Goal: Check status: Check status

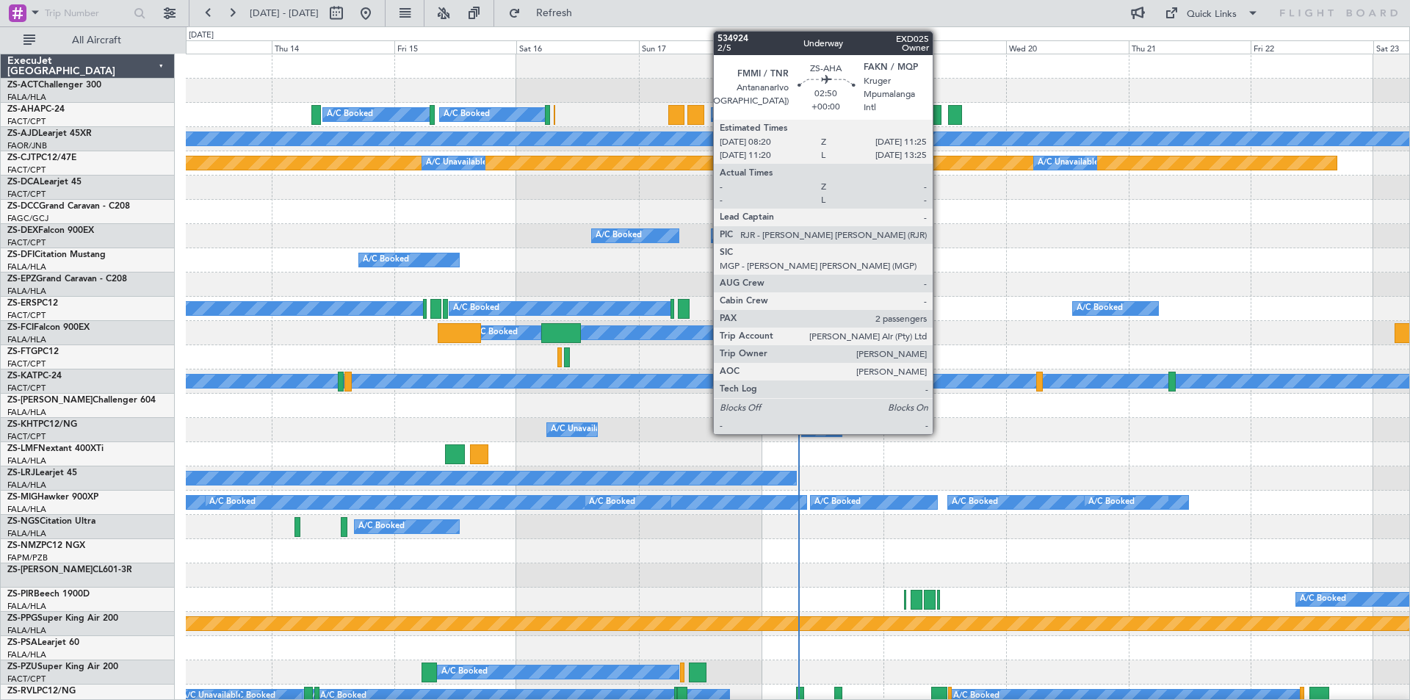
click at [940, 117] on div at bounding box center [934, 115] width 16 height 20
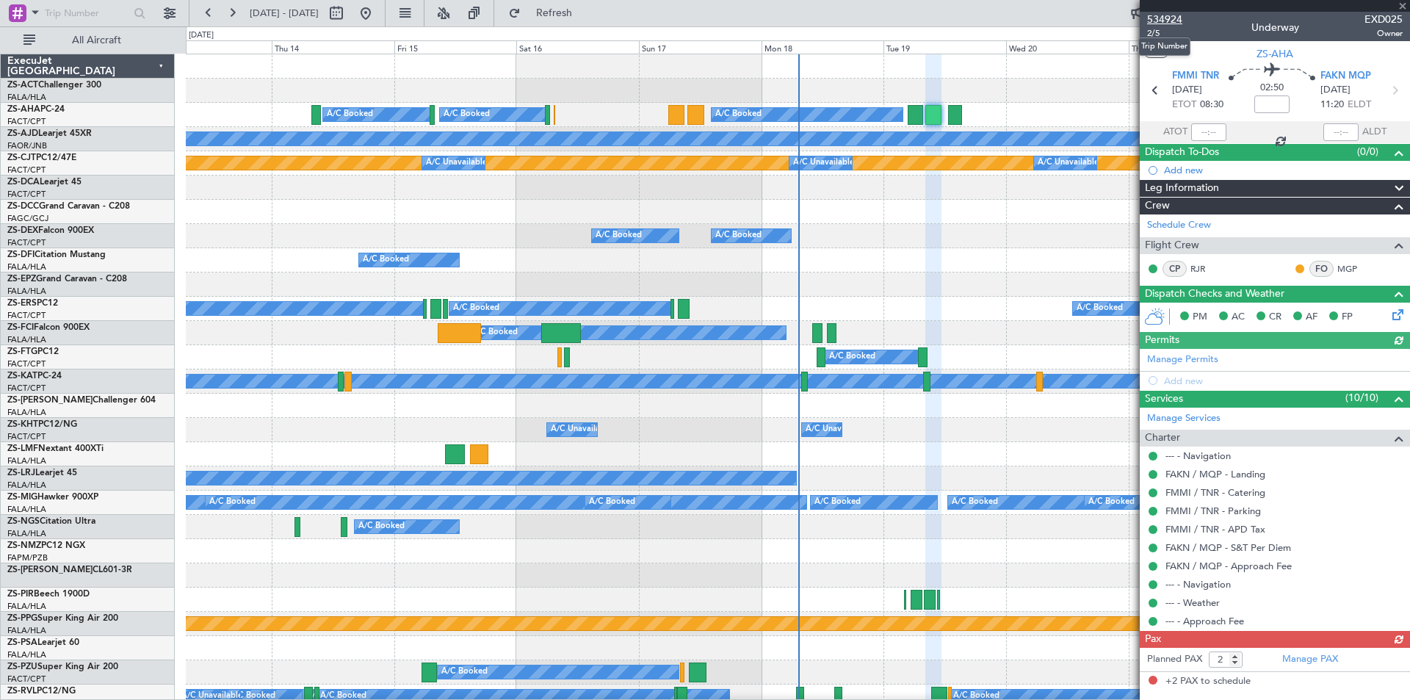
click at [1164, 17] on span "534924" at bounding box center [1164, 19] width 35 height 15
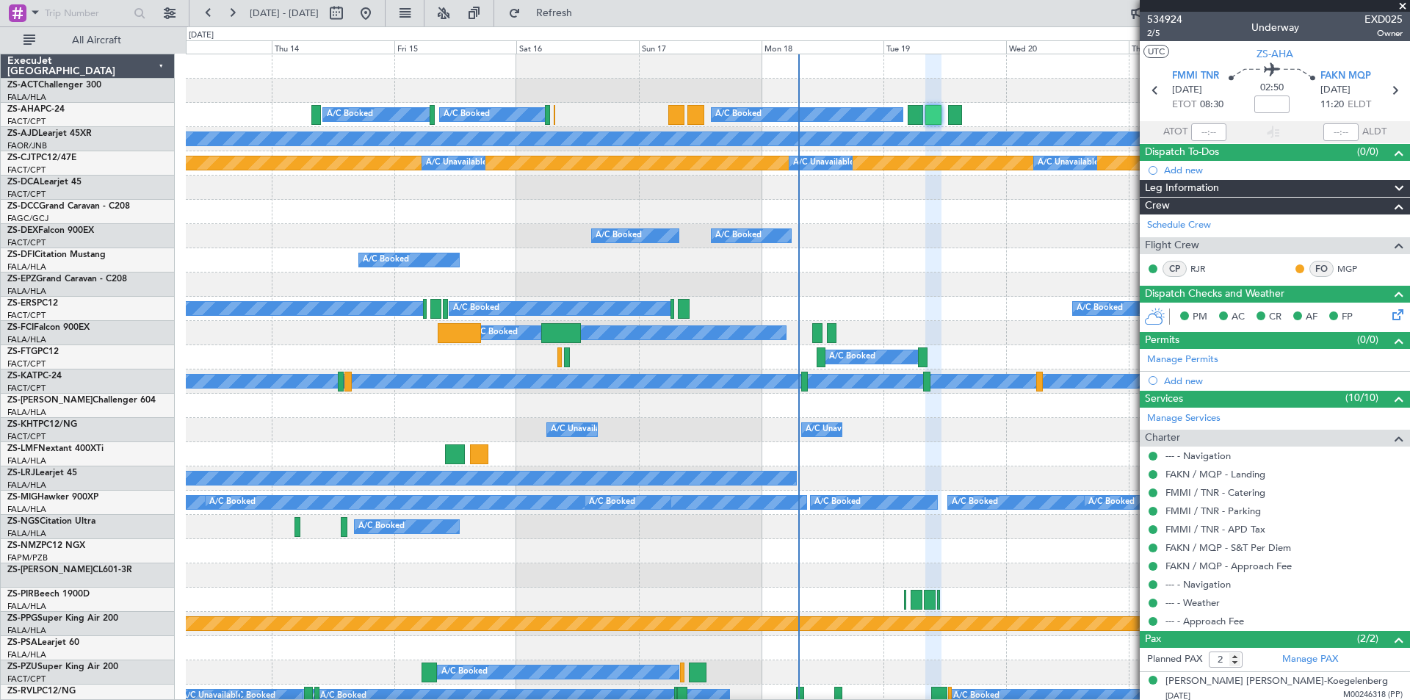
click at [801, 230] on div "A/C Booked A/C Booked A/C Booked" at bounding box center [798, 236] width 1224 height 24
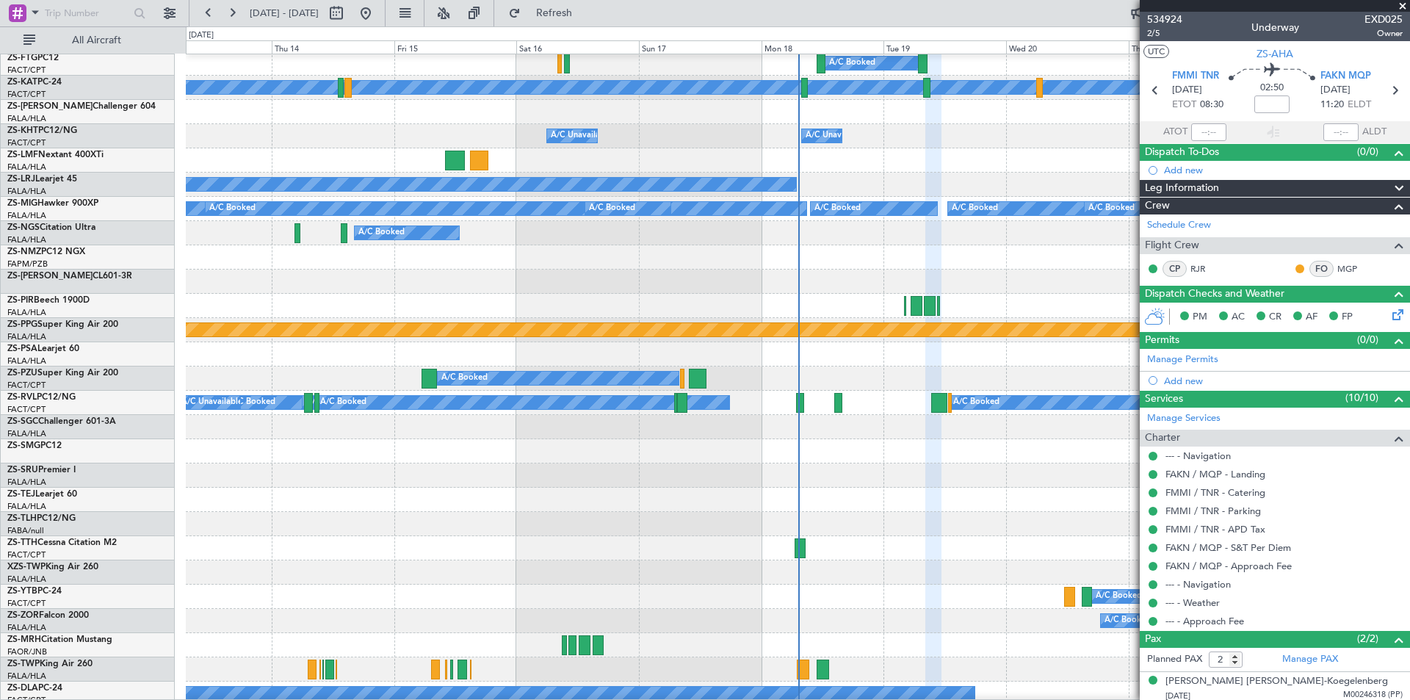
scroll to position [514, 0]
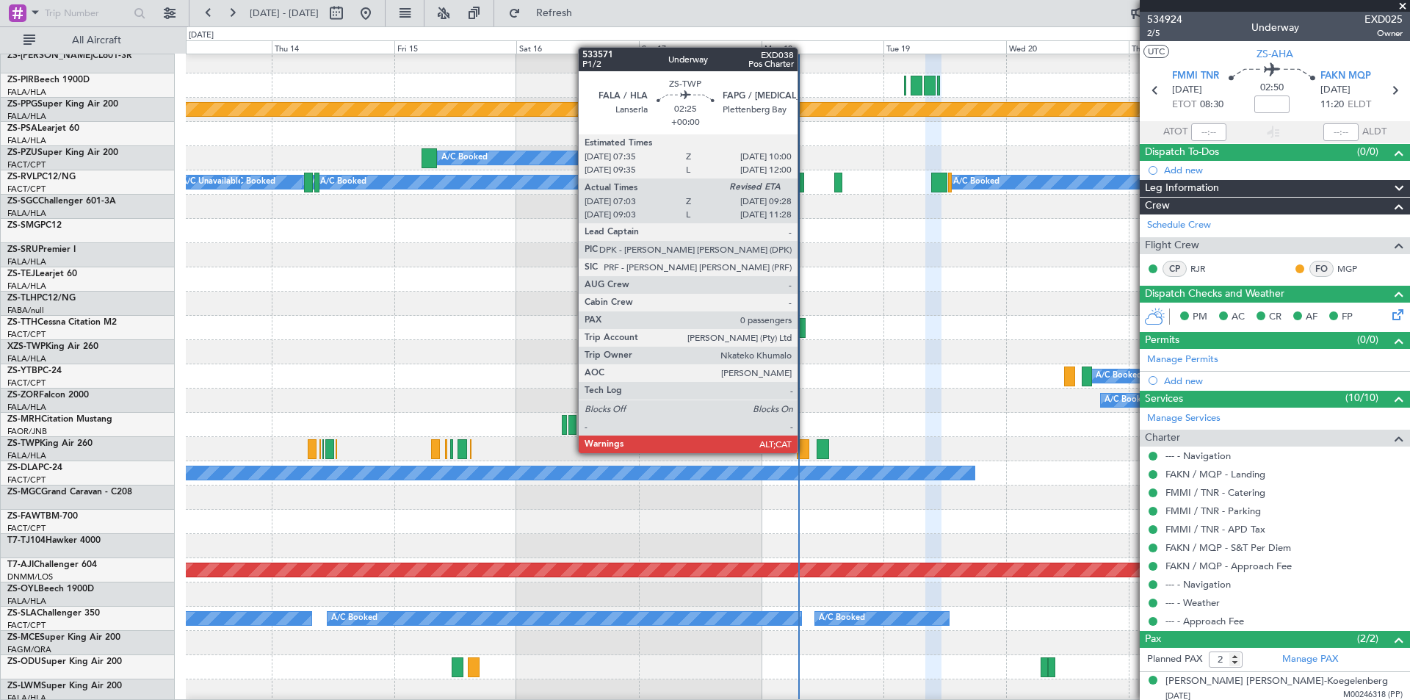
click at [804, 452] on div at bounding box center [803, 449] width 12 height 20
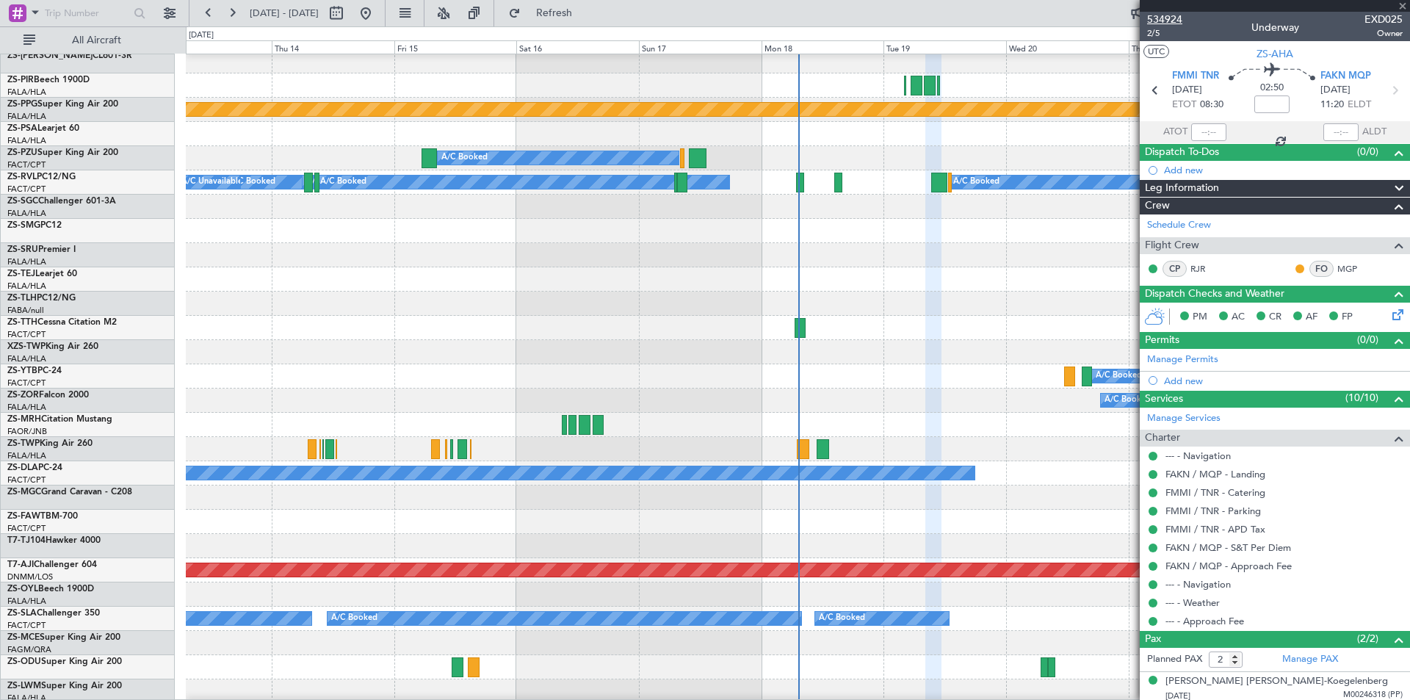
click at [1180, 16] on span "534924" at bounding box center [1164, 19] width 35 height 15
type input "07:03"
type input "0"
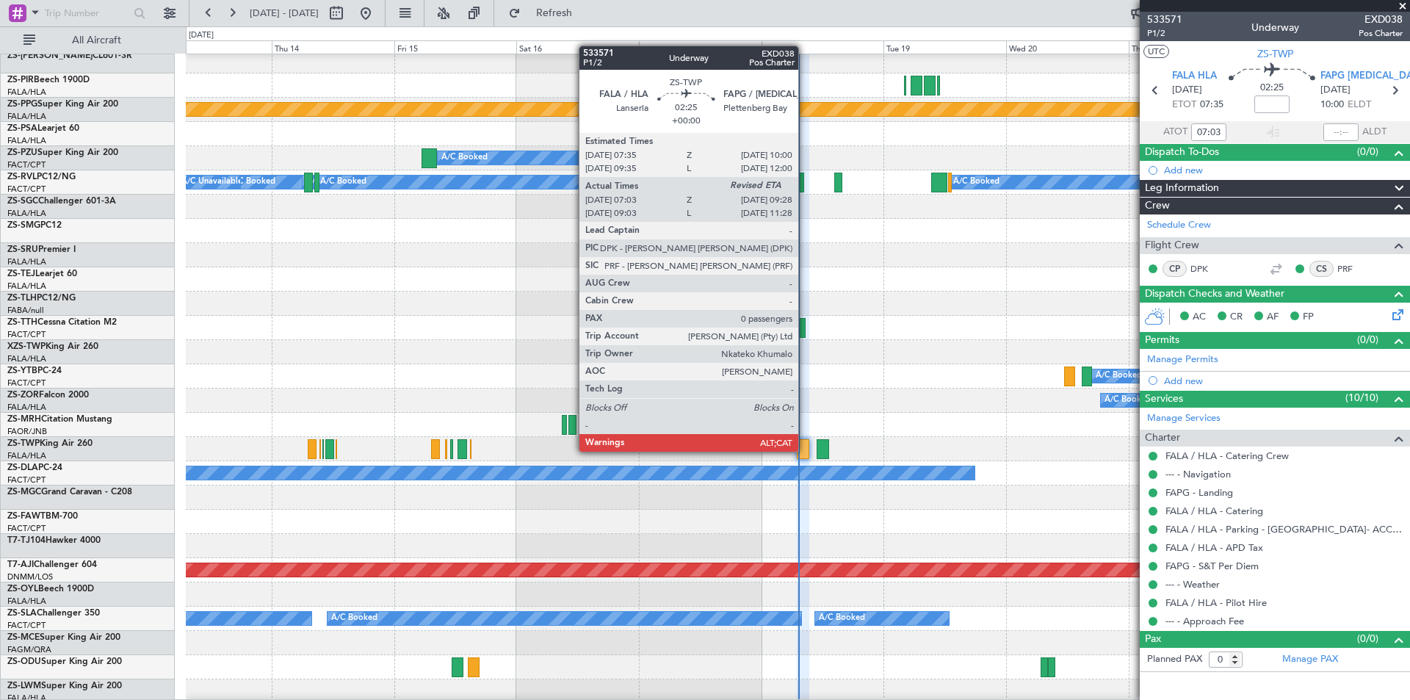
click at [805, 450] on div at bounding box center [803, 449] width 12 height 20
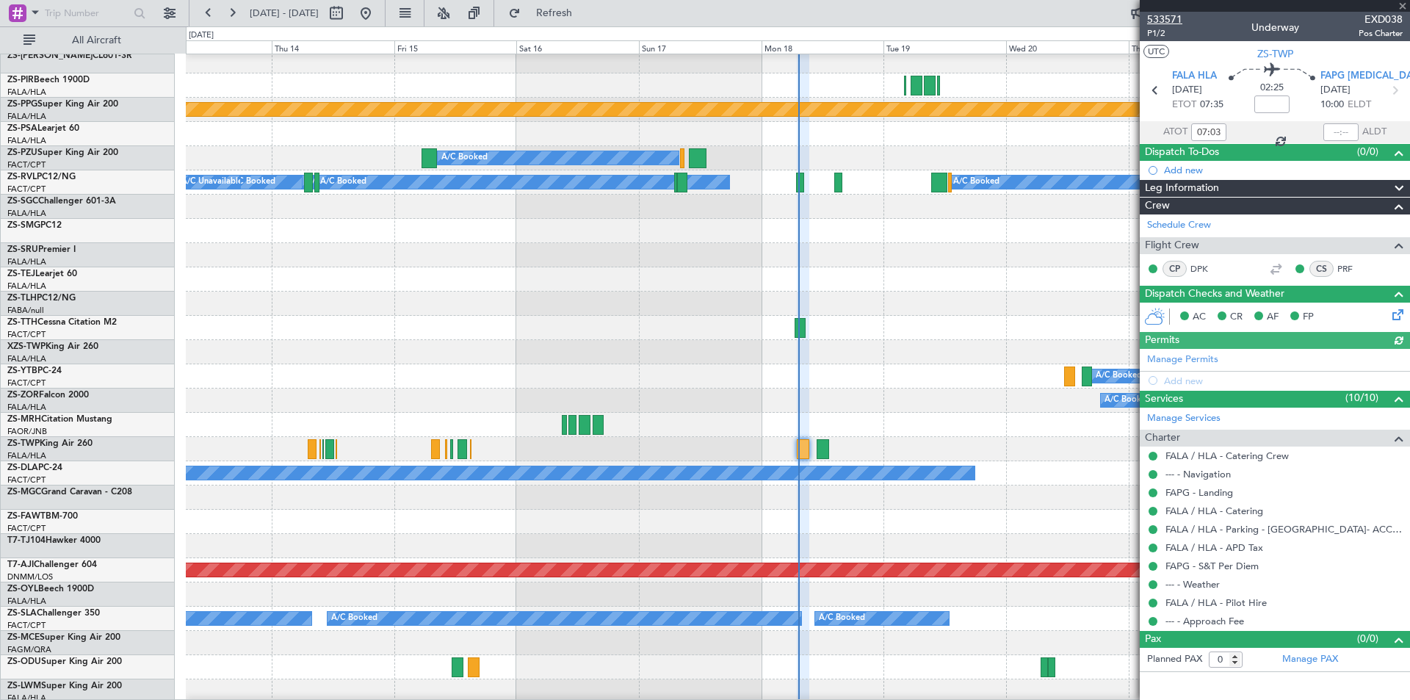
click at [1169, 15] on span "533571" at bounding box center [1164, 19] width 35 height 15
click at [348, 4] on button at bounding box center [337, 13] width 24 height 24
select select "8"
select select "2025"
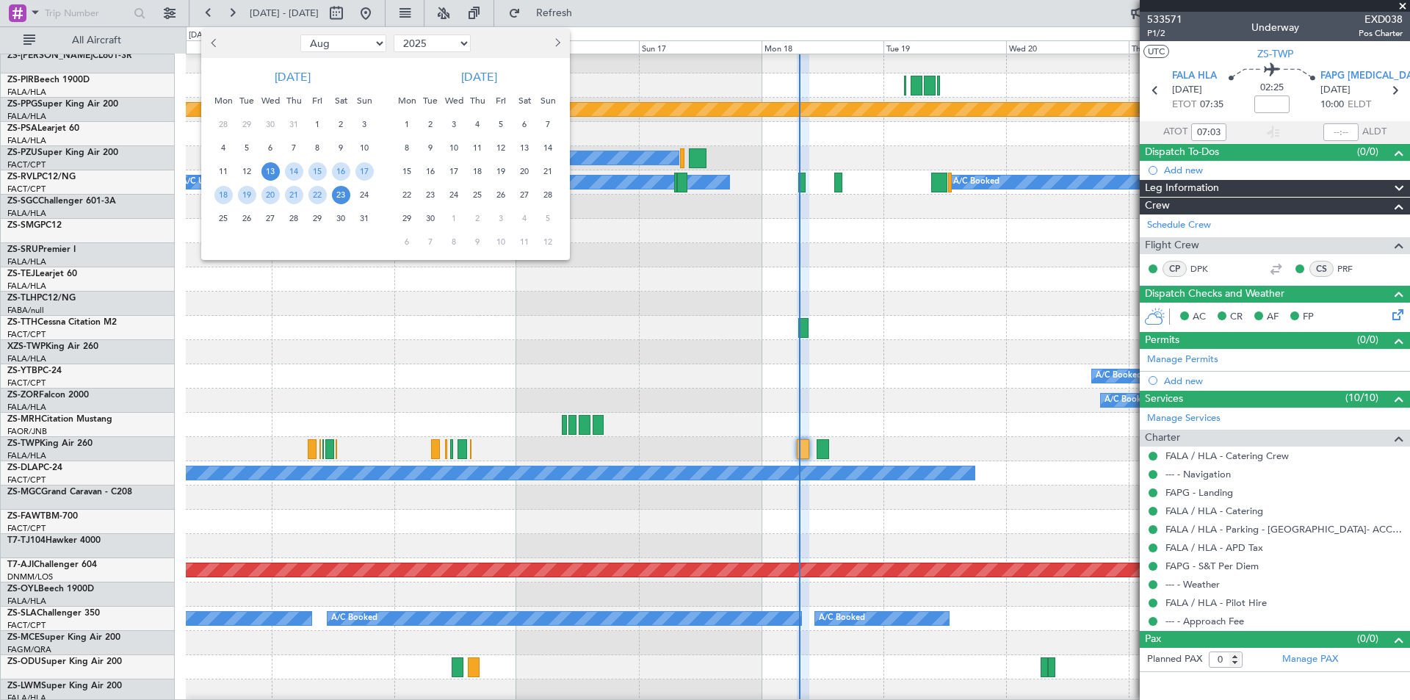
click at [322, 223] on span "29" at bounding box center [318, 218] width 18 height 18
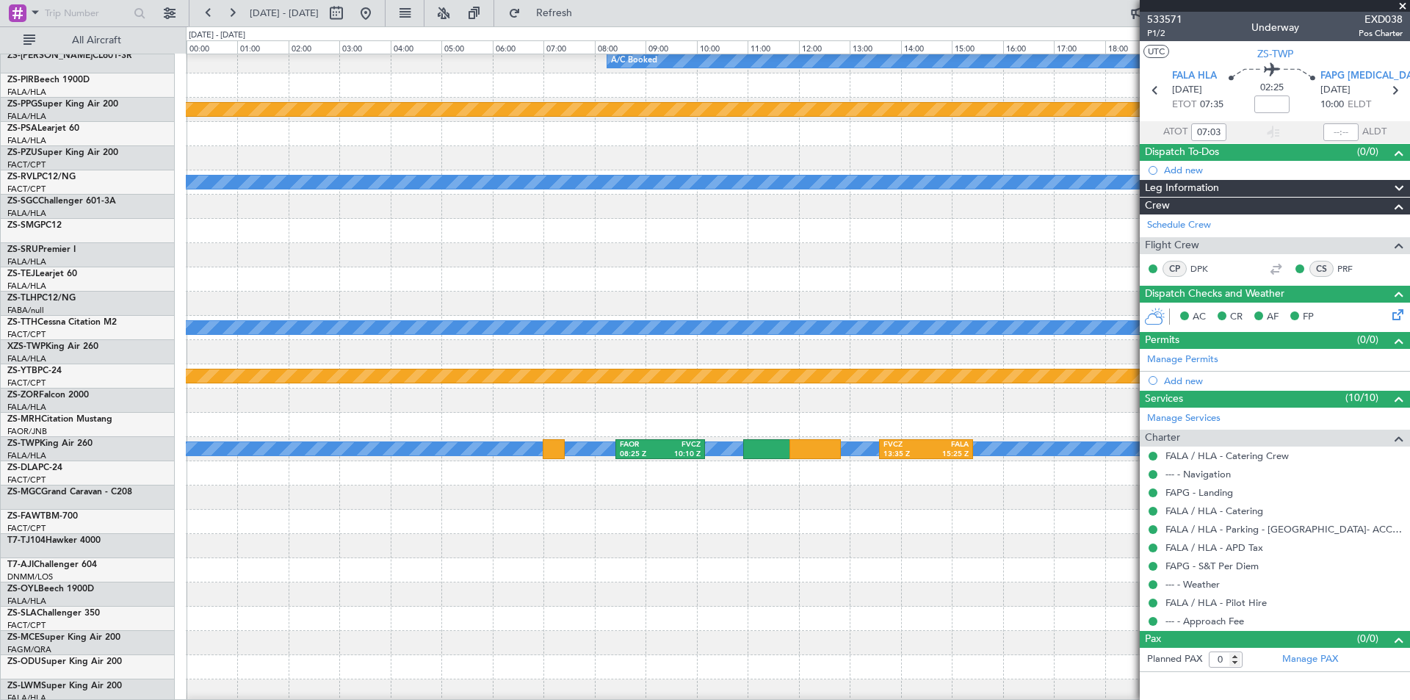
click at [1402, 6] on span at bounding box center [1403, 6] width 15 height 13
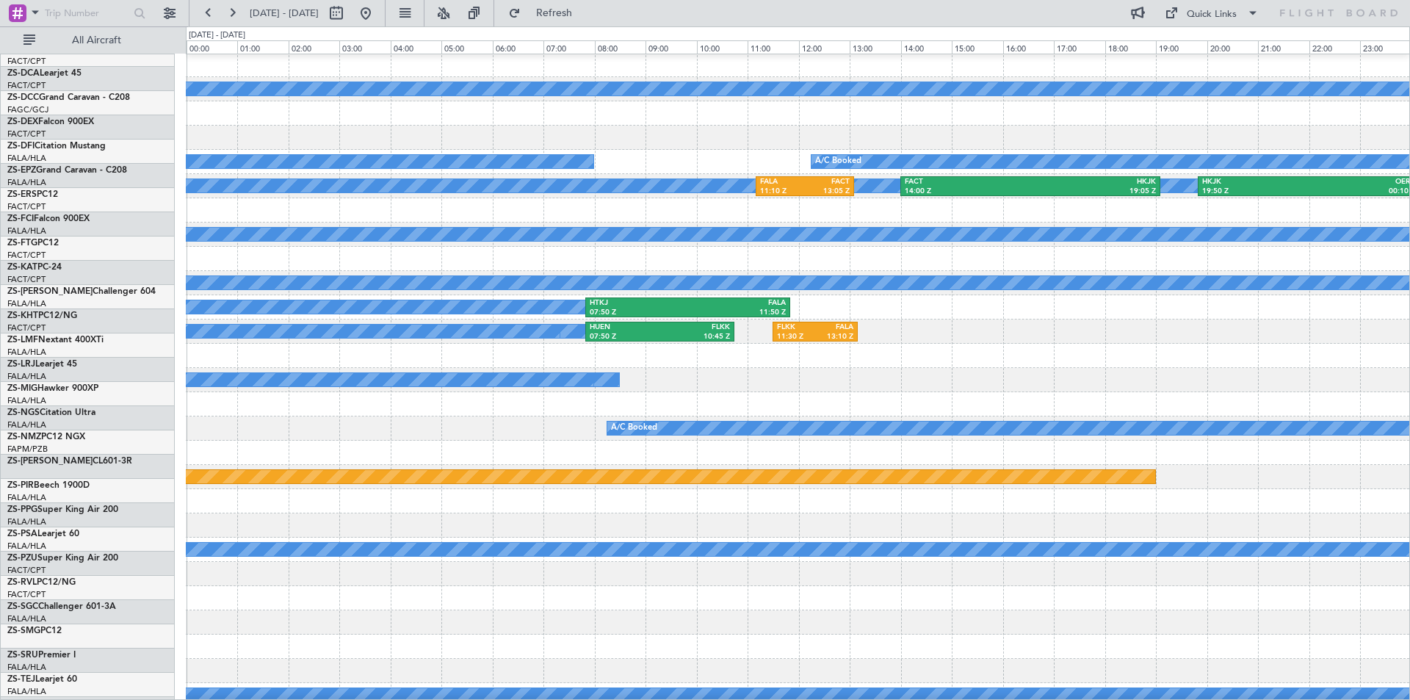
scroll to position [0, 0]
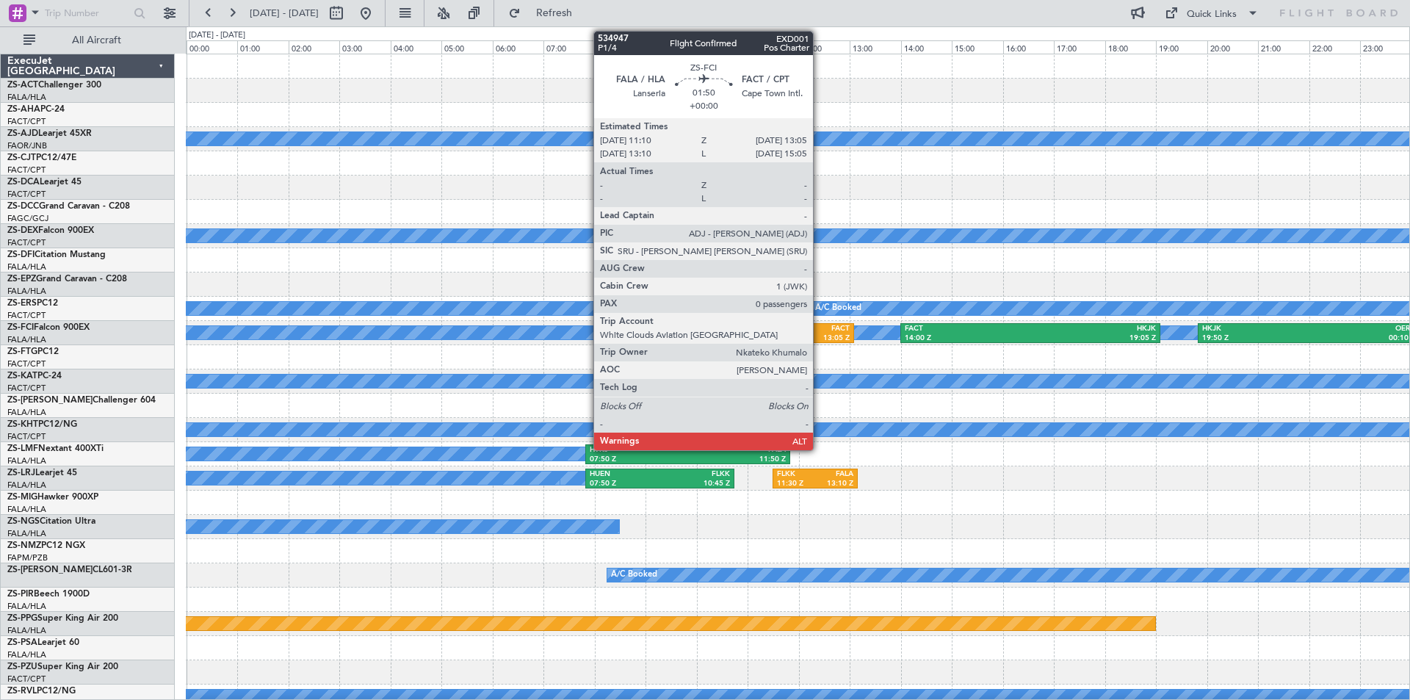
click at [820, 332] on div "FACT" at bounding box center [827, 329] width 45 height 10
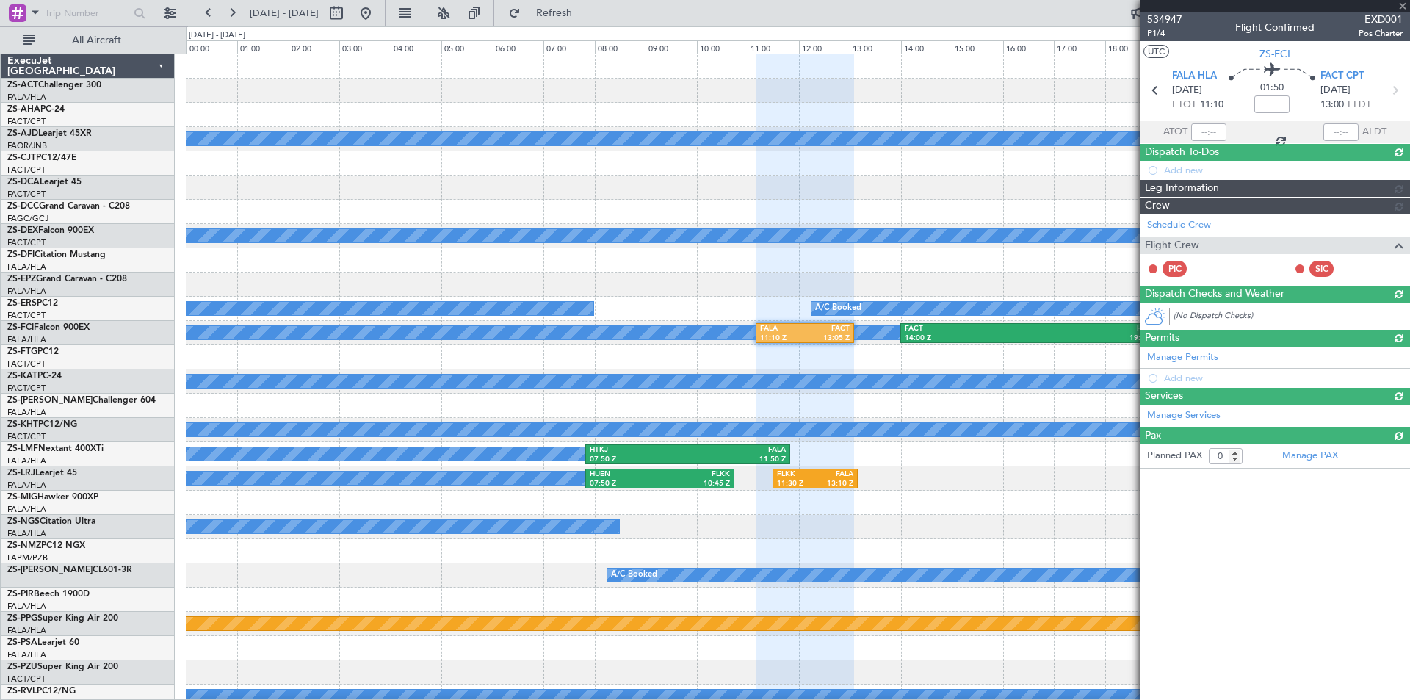
click at [1176, 16] on span "534947" at bounding box center [1164, 19] width 35 height 15
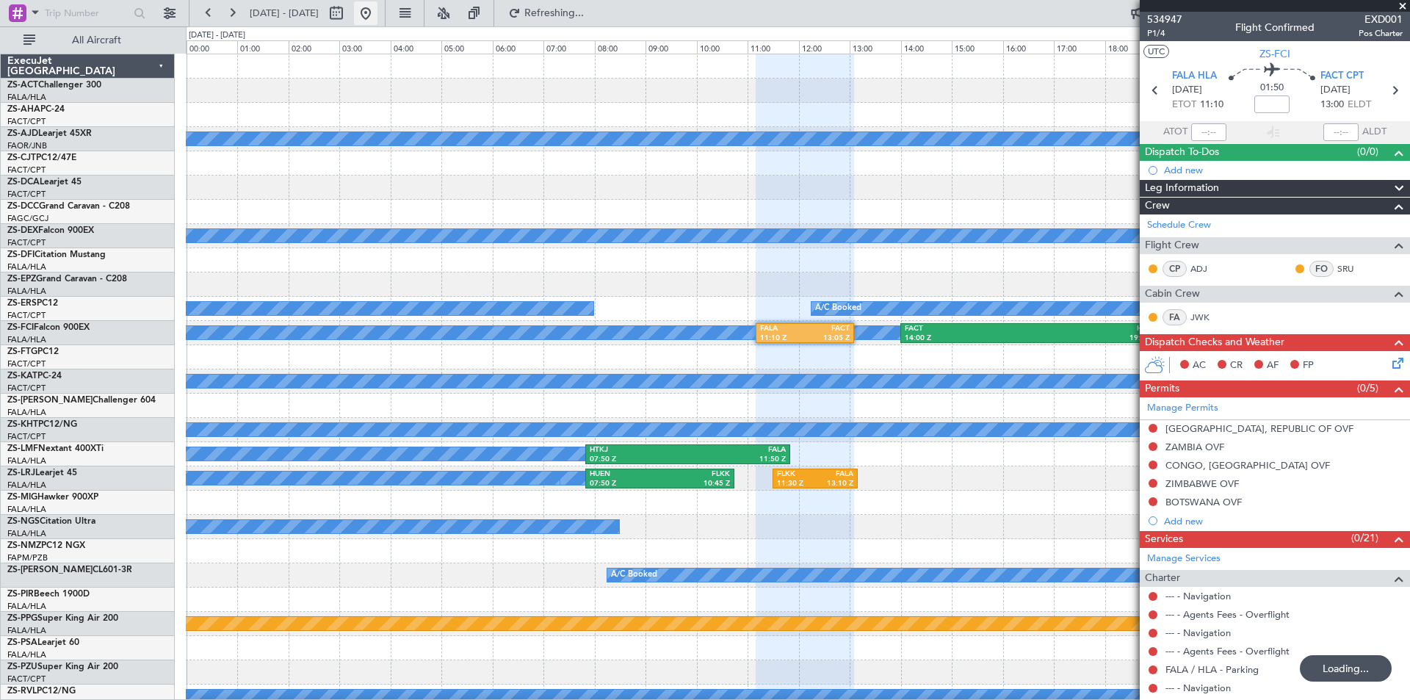
click at [378, 11] on button at bounding box center [366, 13] width 24 height 24
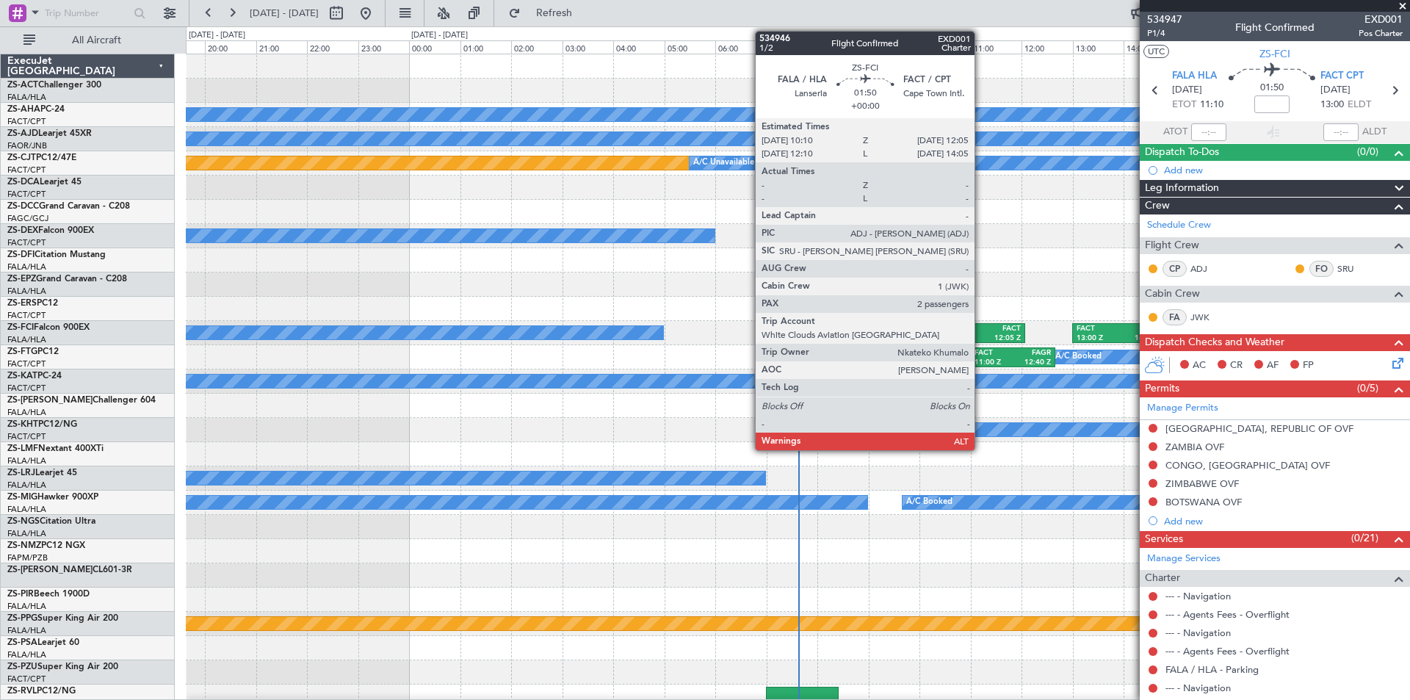
click at [981, 330] on div "FACT" at bounding box center [999, 329] width 45 height 10
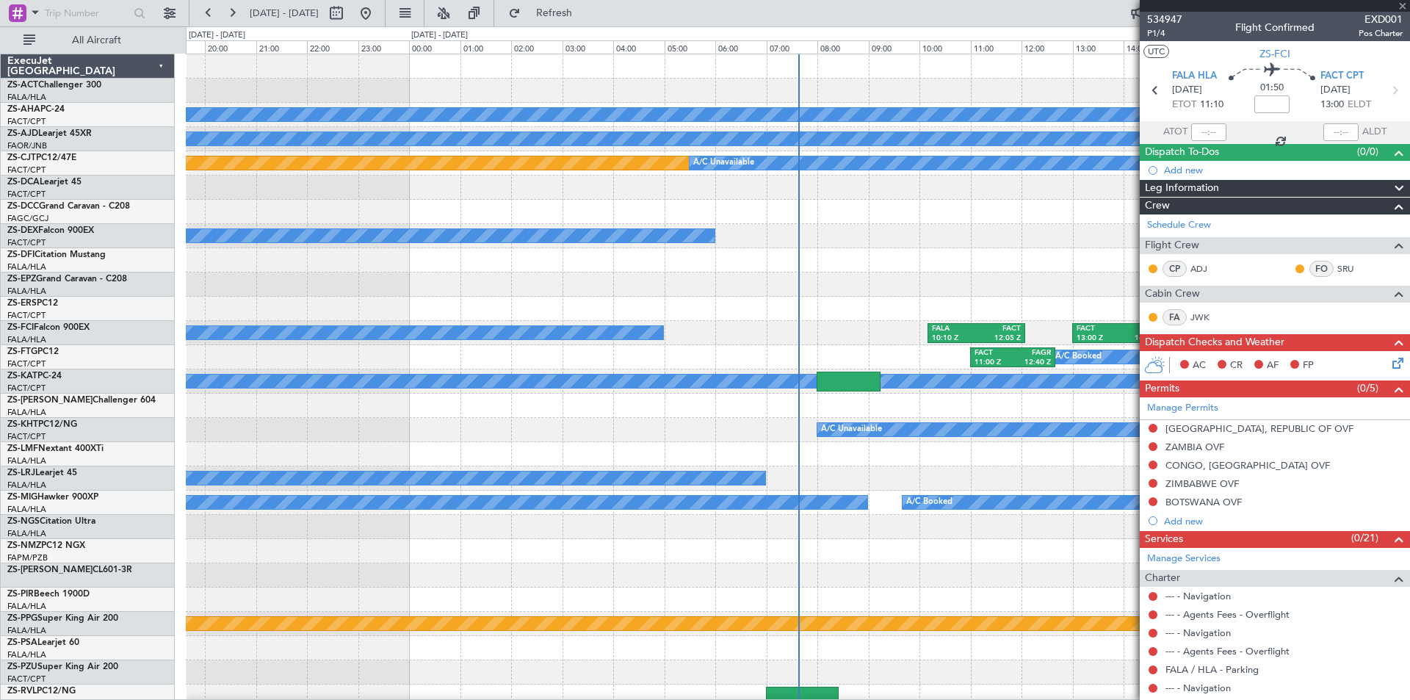
type input "2"
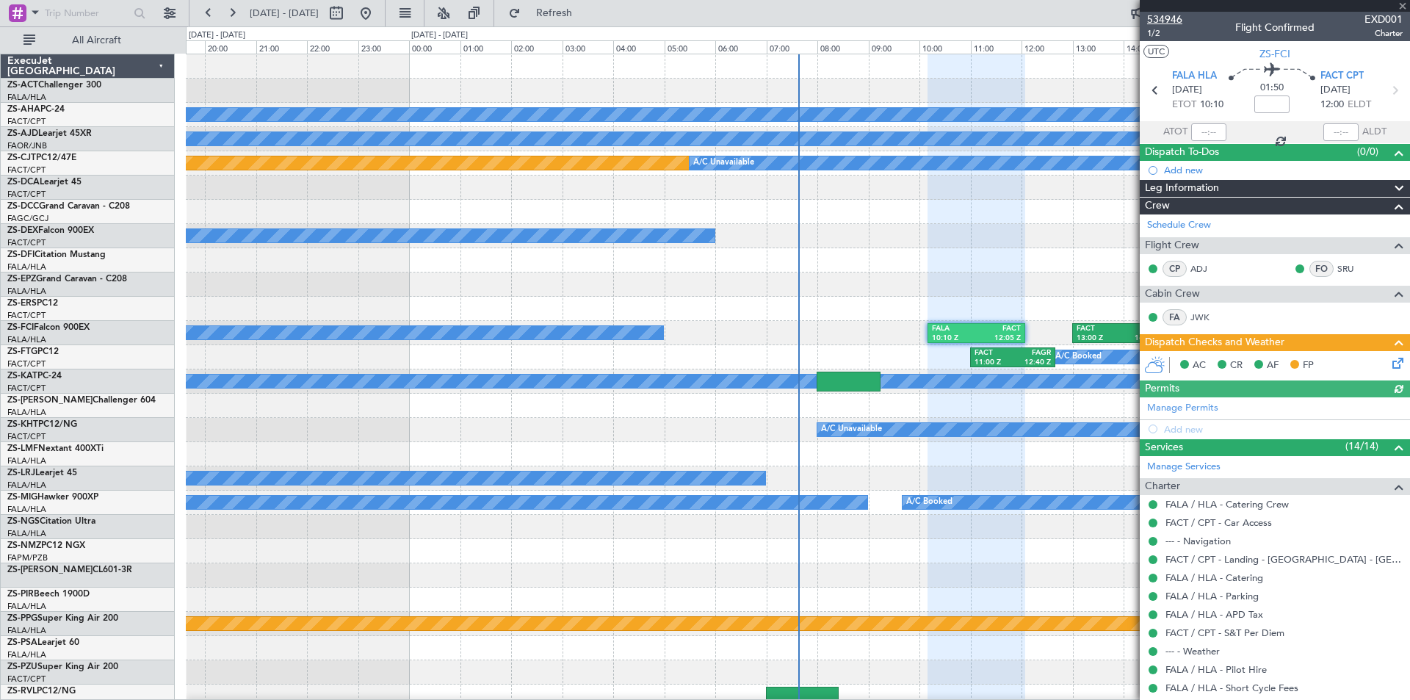
click at [1154, 18] on span "534946" at bounding box center [1164, 19] width 35 height 15
click at [378, 6] on button at bounding box center [366, 13] width 24 height 24
click at [348, 9] on button at bounding box center [337, 13] width 24 height 24
select select "8"
select select "2025"
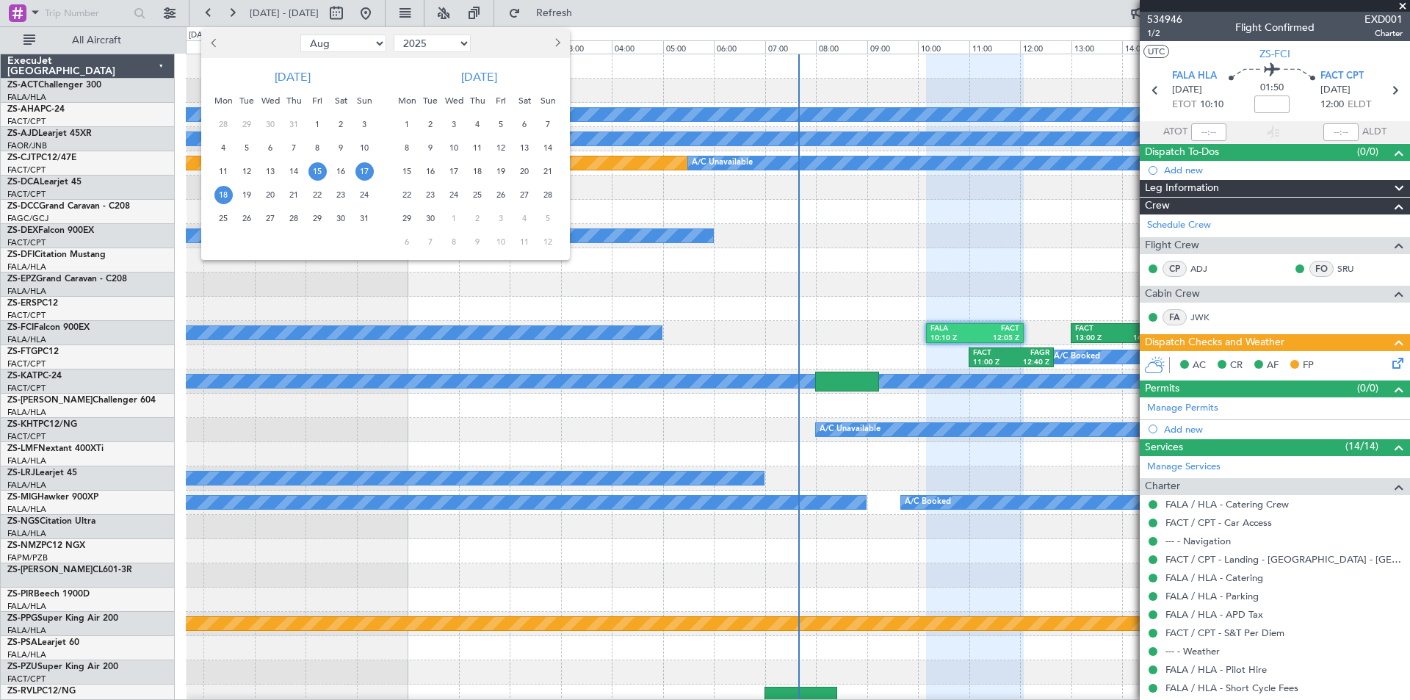
click at [313, 172] on span "15" at bounding box center [318, 171] width 18 height 18
click at [361, 193] on span "24" at bounding box center [365, 195] width 18 height 18
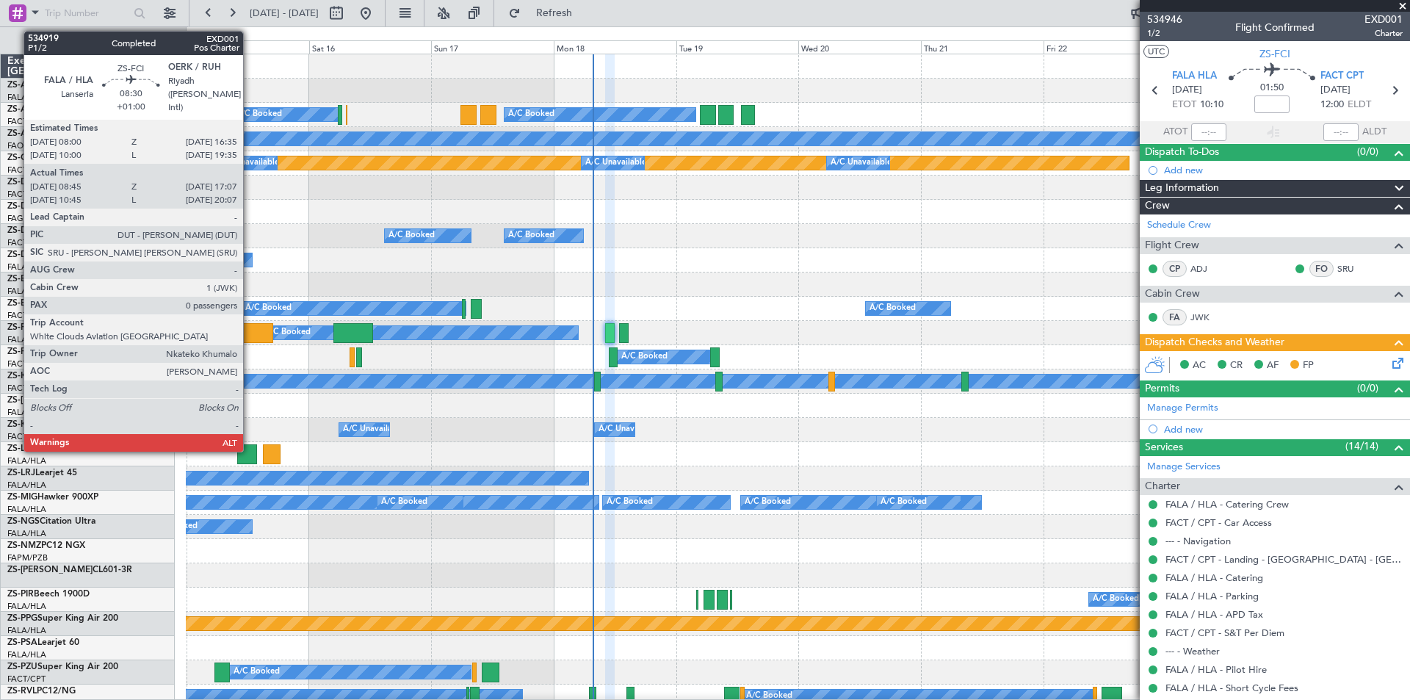
click at [250, 339] on div at bounding box center [252, 333] width 43 height 20
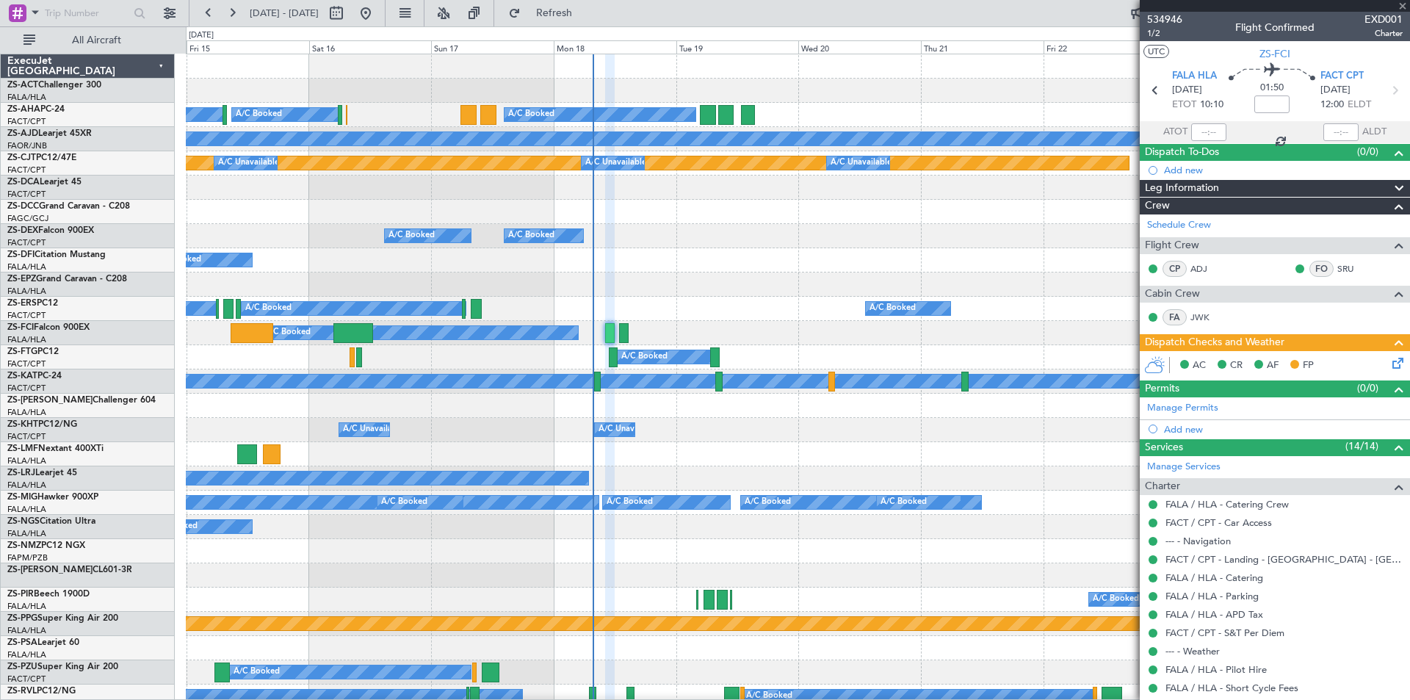
type input "+01:00"
type input "08:45"
type input "17:02"
type input "0"
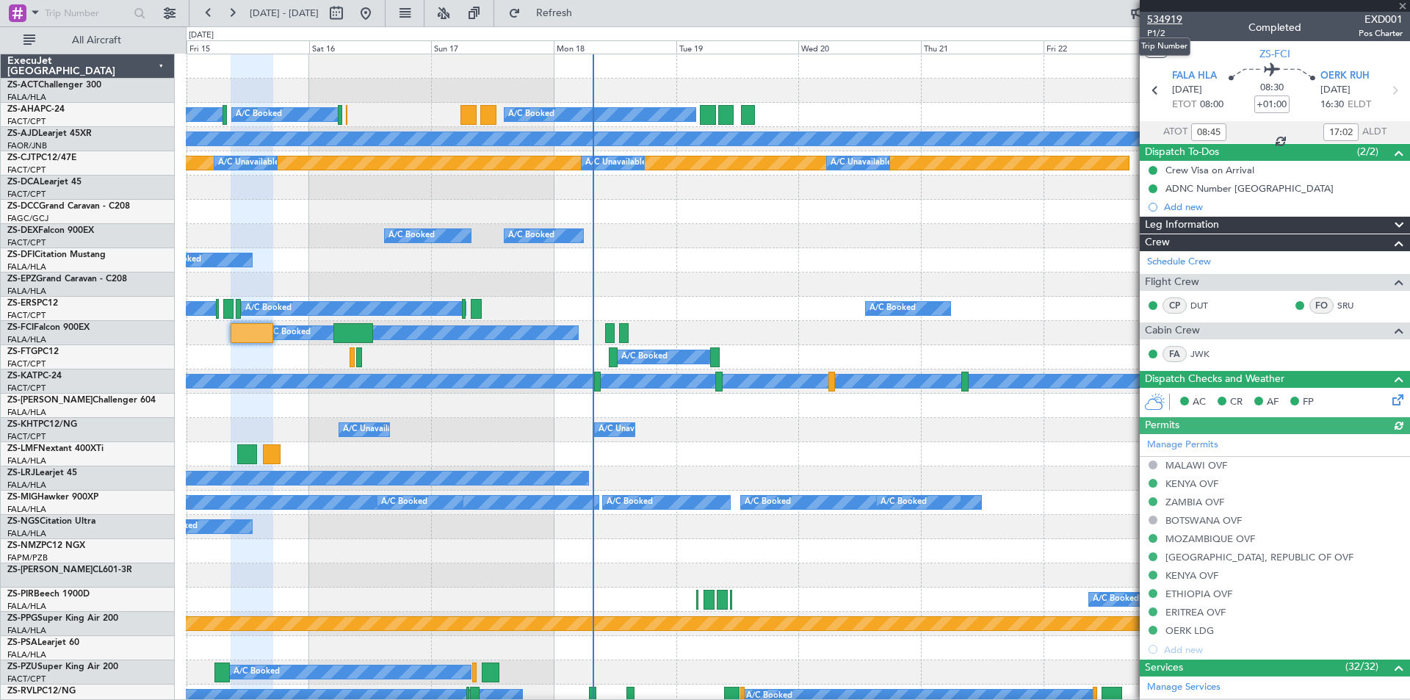
click at [1159, 20] on span "534919" at bounding box center [1164, 19] width 35 height 15
click at [378, 10] on button at bounding box center [366, 13] width 24 height 24
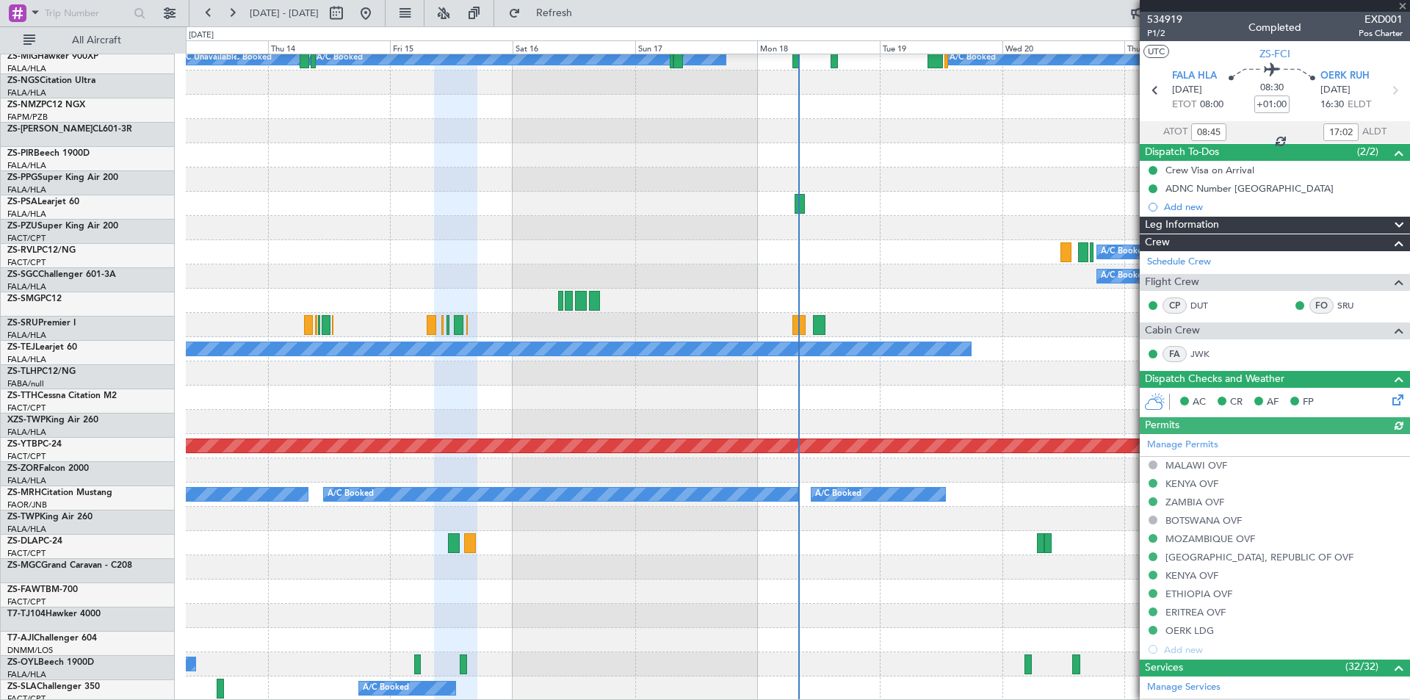
scroll to position [638, 0]
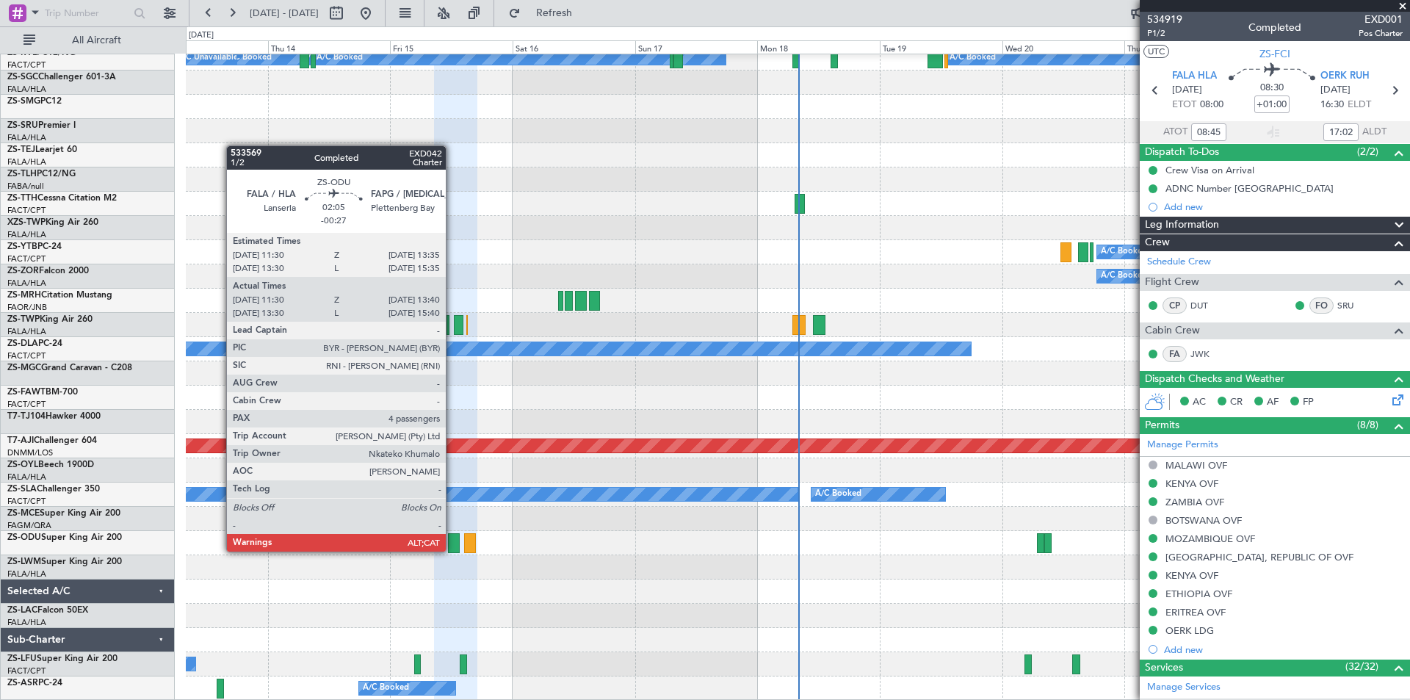
click at [453, 550] on div at bounding box center [454, 543] width 12 height 20
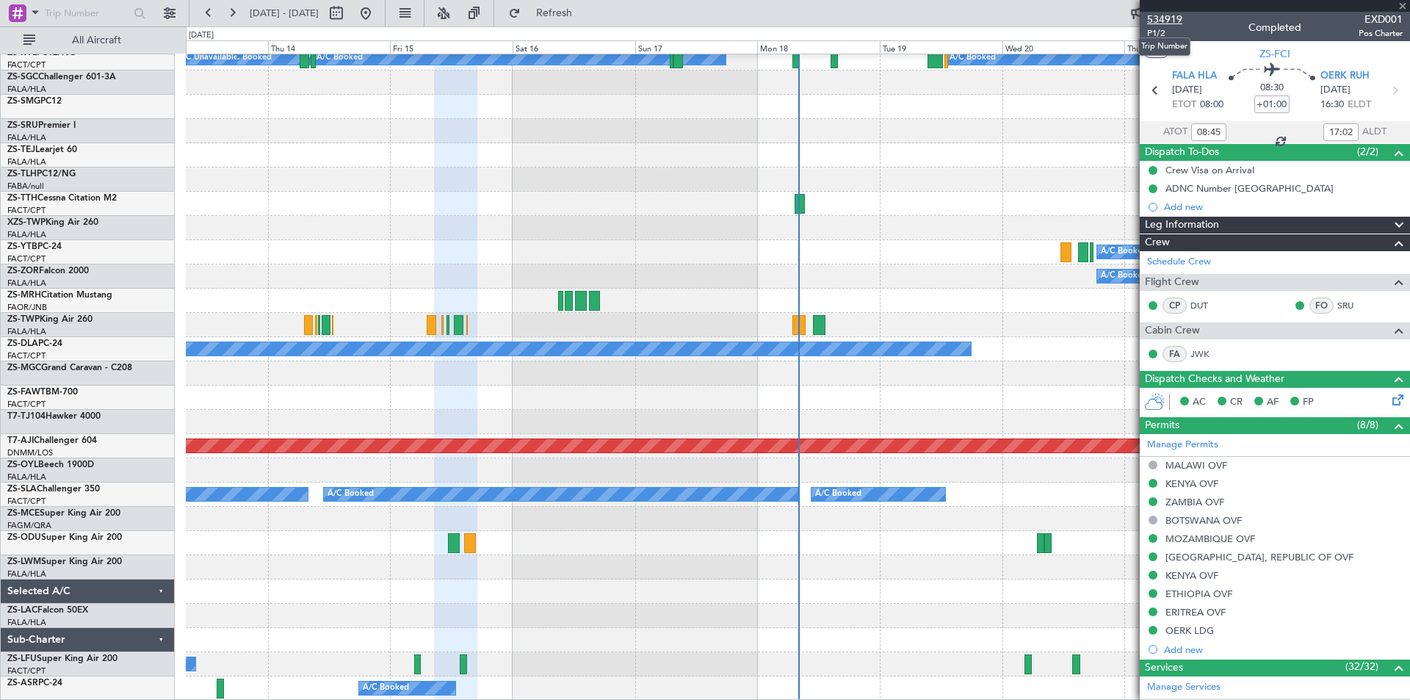
type input "-00:27"
type input "11:30"
type input "13:40"
type input "4"
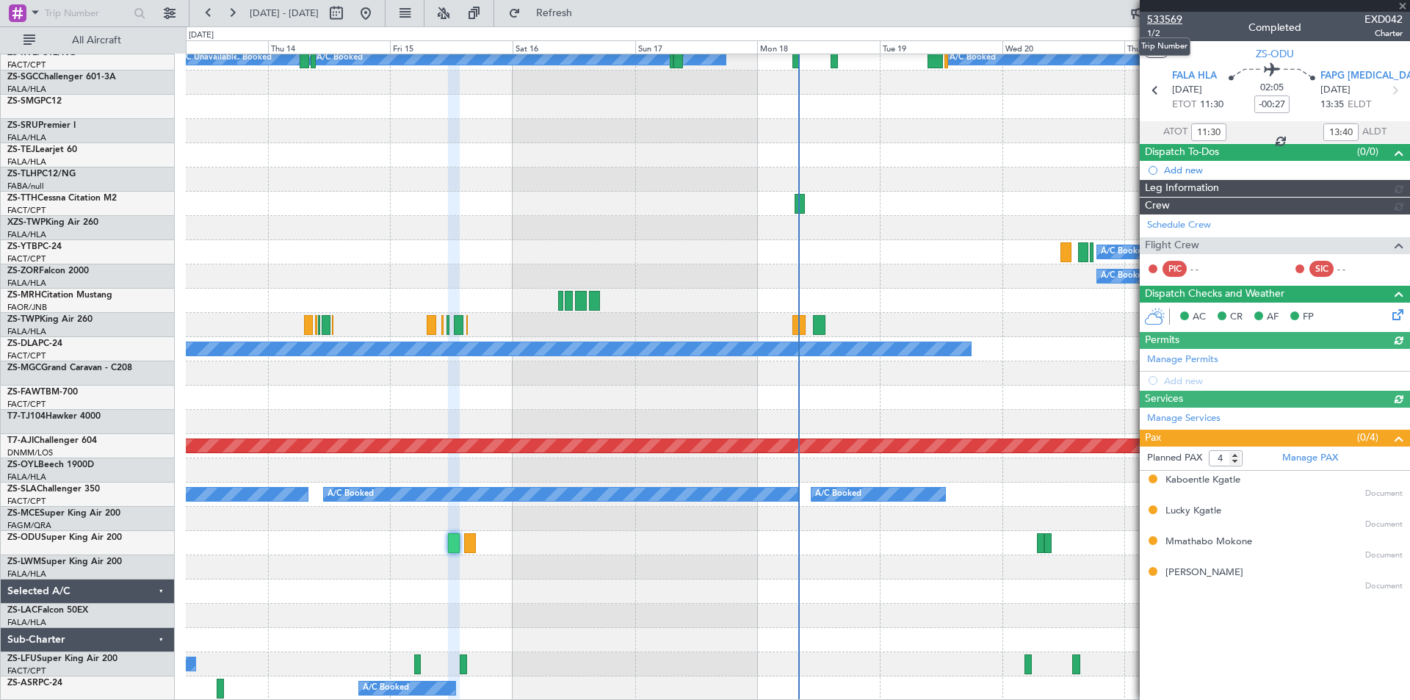
click at [1162, 16] on span "533569" at bounding box center [1164, 19] width 35 height 15
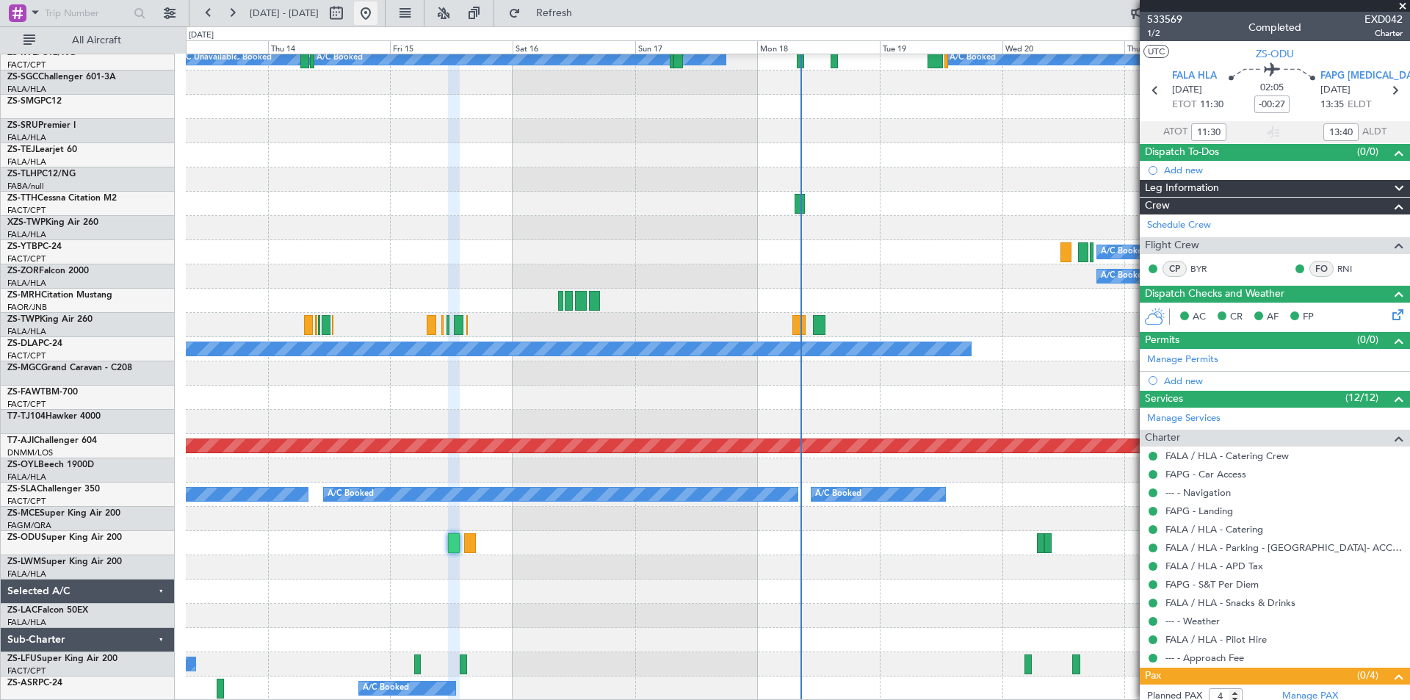
click at [378, 12] on button at bounding box center [366, 13] width 24 height 24
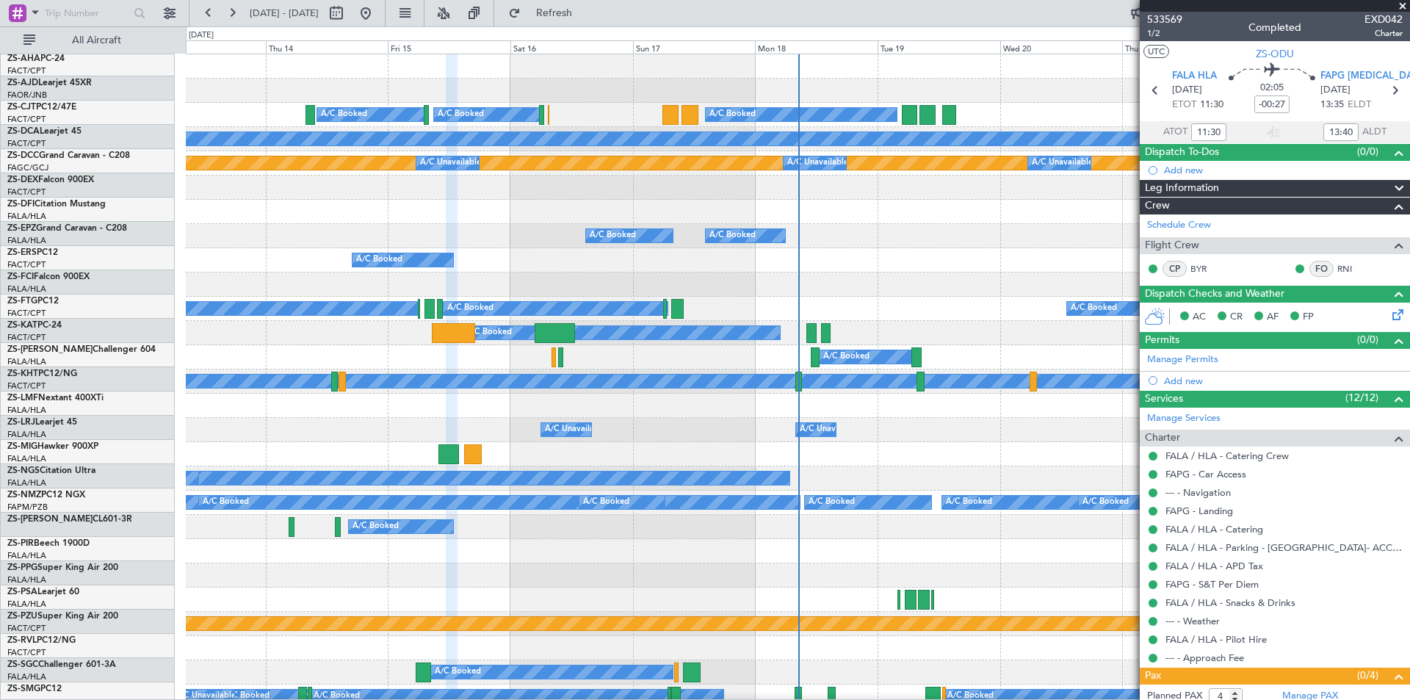
scroll to position [0, 0]
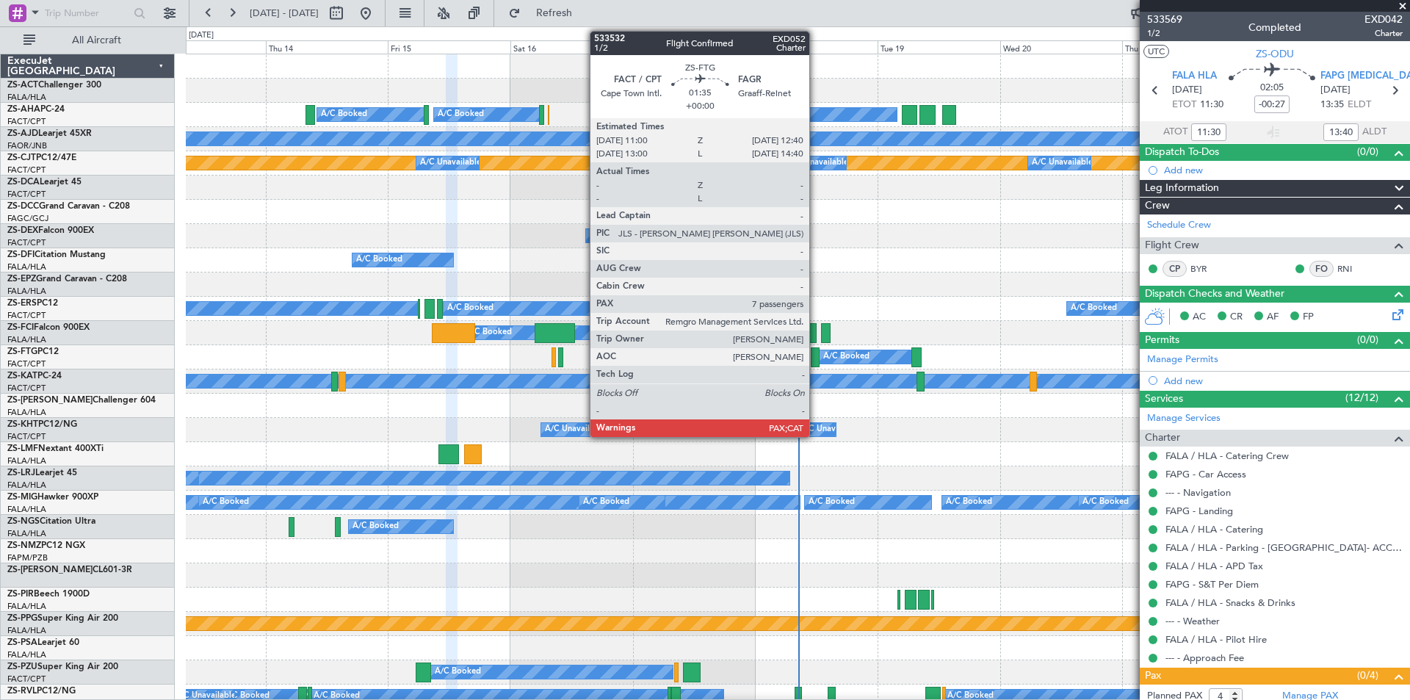
click at [816, 358] on div at bounding box center [815, 357] width 9 height 20
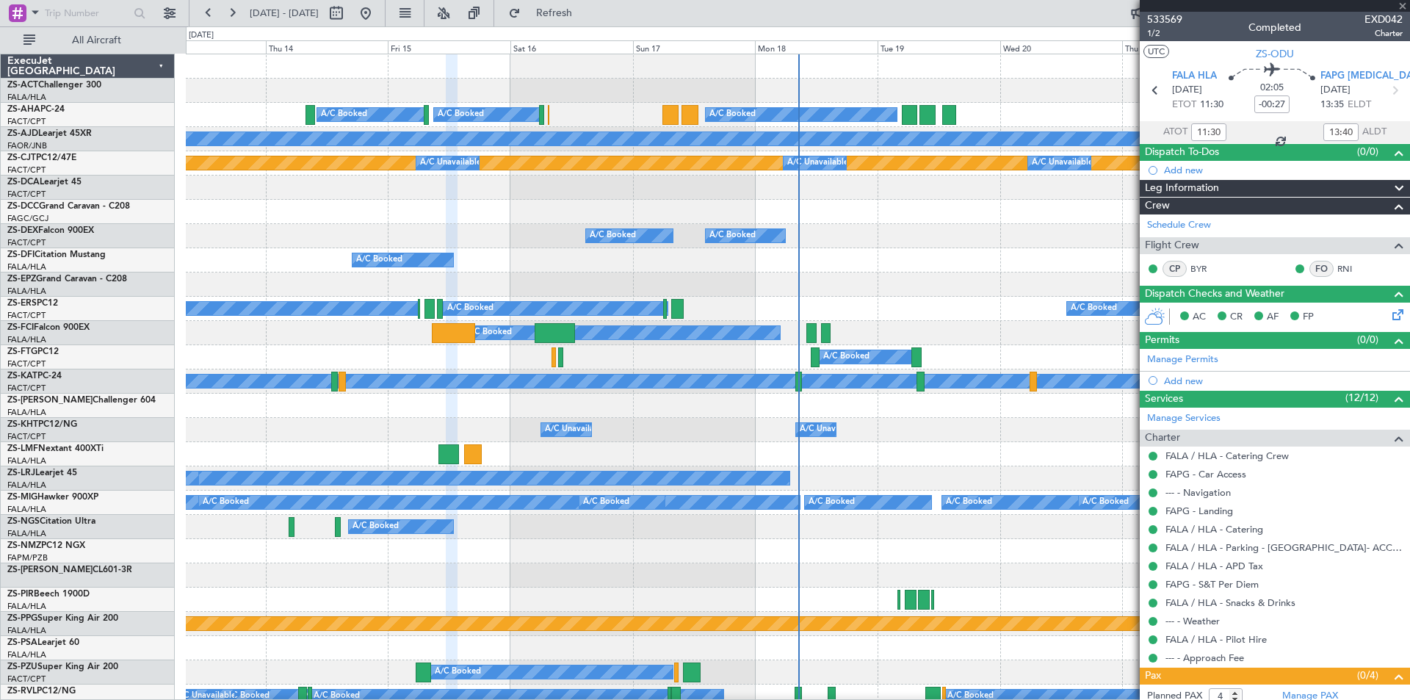
type input "7"
